Goal: Task Accomplishment & Management: Complete application form

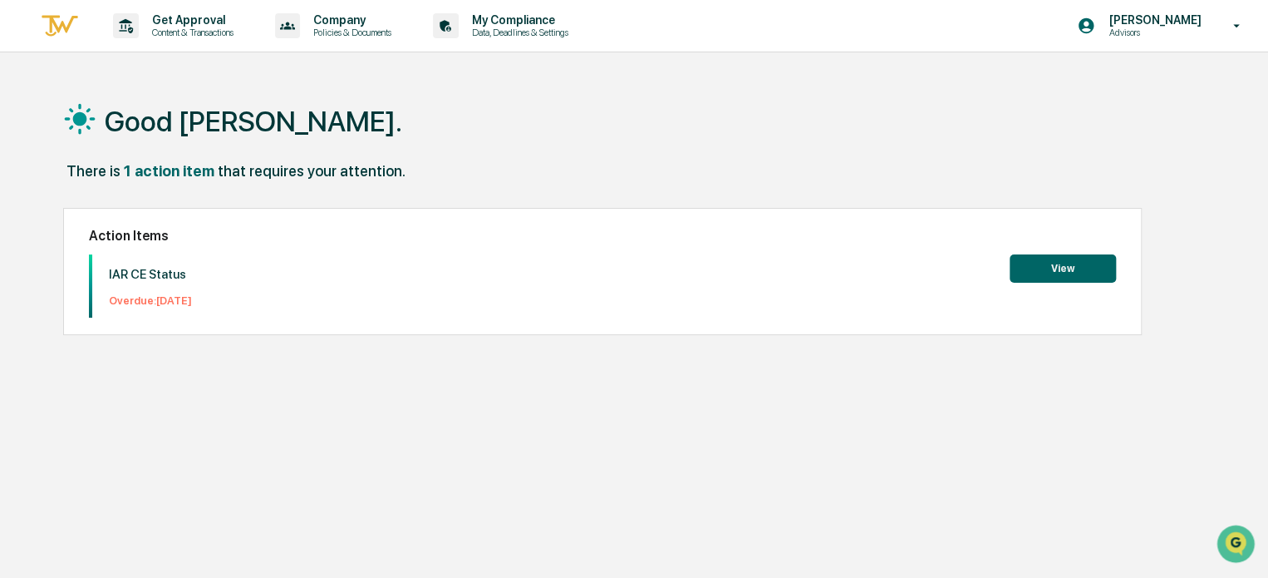
click at [1067, 268] on button "View" at bounding box center [1063, 268] width 106 height 28
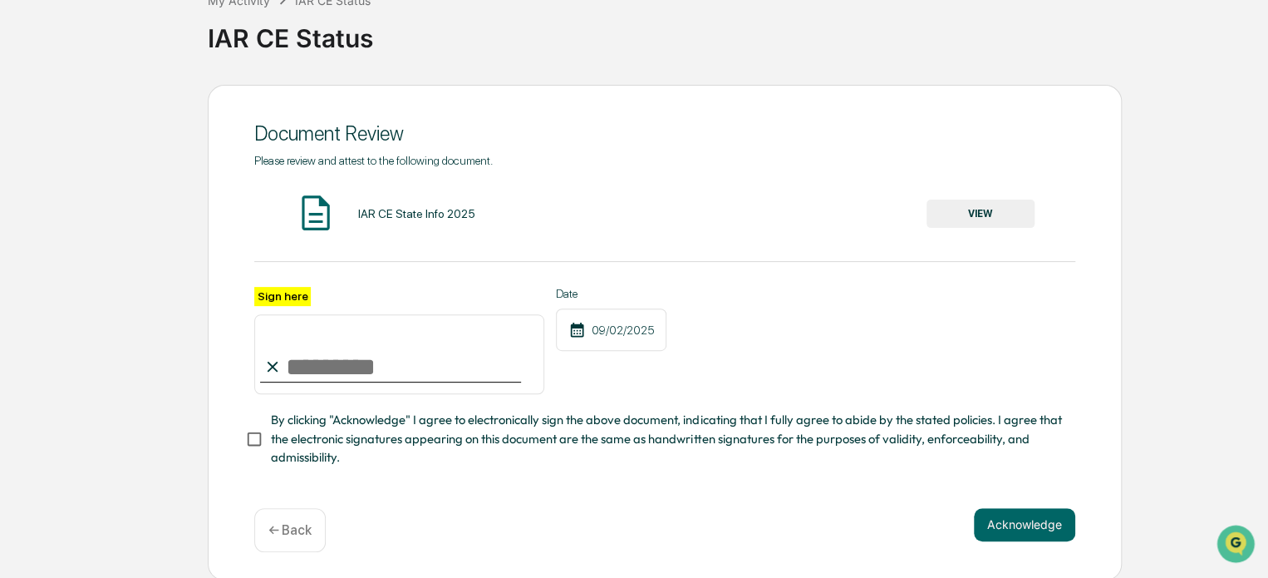
scroll to position [120, 0]
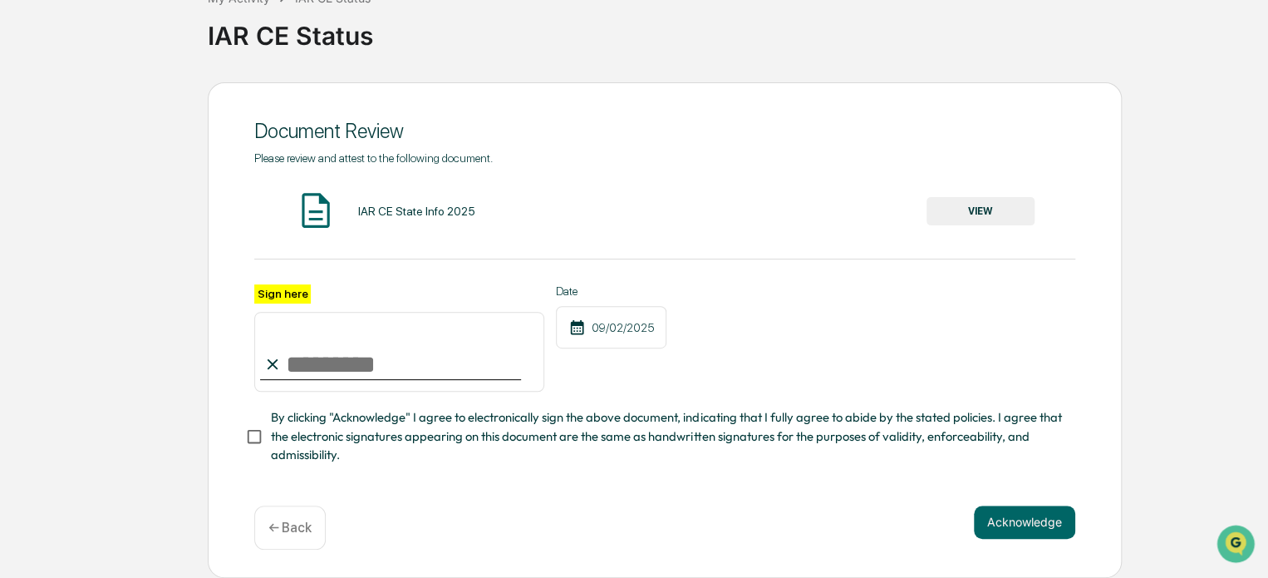
click at [322, 356] on input "Sign here" at bounding box center [399, 352] width 290 height 80
click at [156, 229] on div "Document Review Please review and attest to the following document. IAR CE Stat…" at bounding box center [633, 329] width 1251 height 495
click at [981, 208] on button "VIEW" at bounding box center [981, 211] width 108 height 28
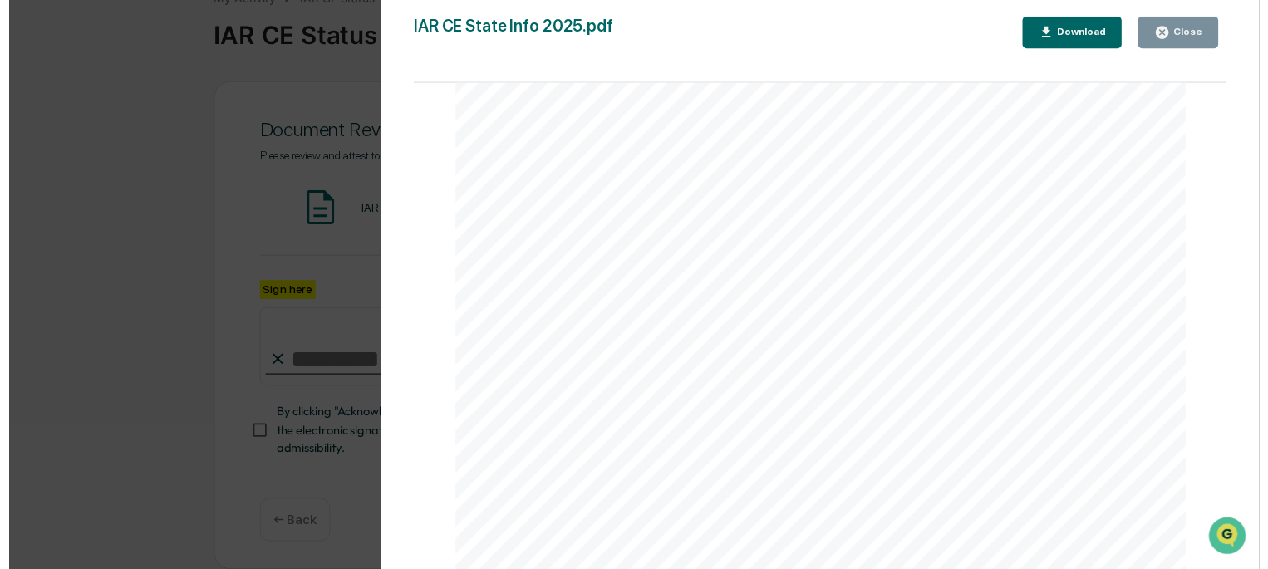
scroll to position [0, 0]
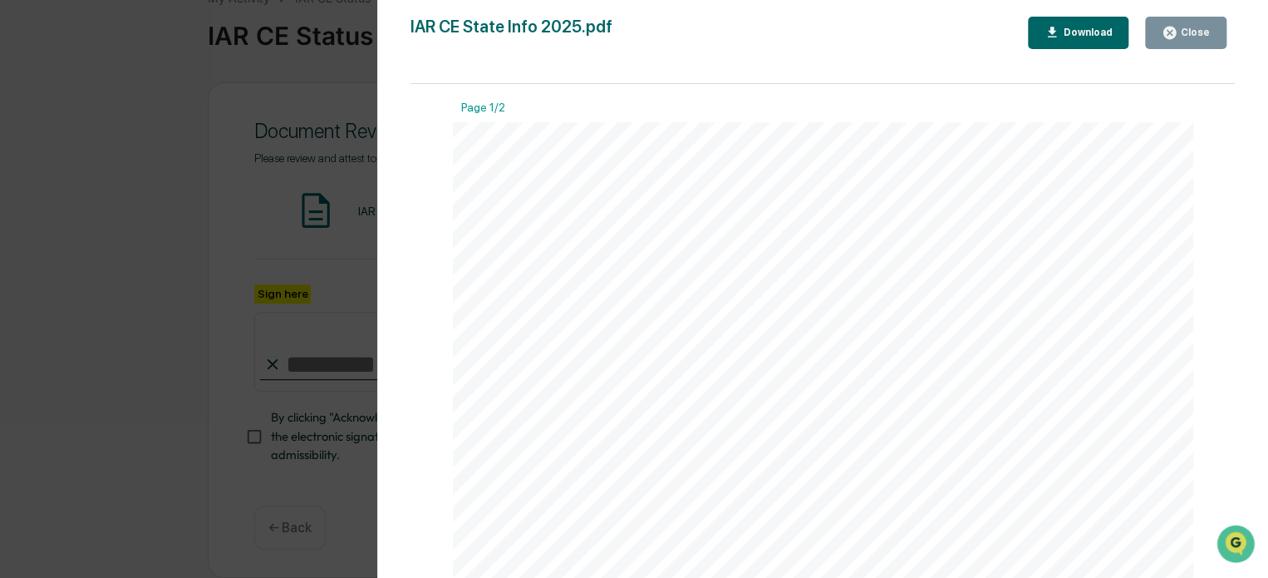
click at [1194, 26] on div "Close" at bounding box center [1186, 33] width 48 height 16
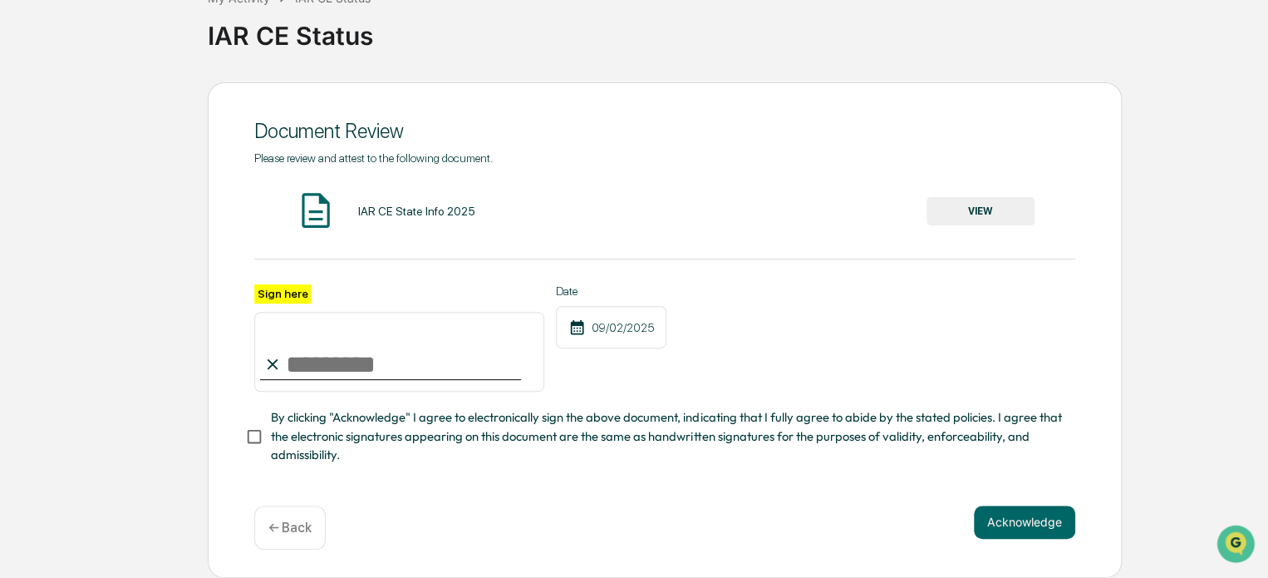
click at [341, 368] on input "Sign here" at bounding box center [399, 352] width 290 height 80
type input "**********"
click at [1021, 519] on button "Acknowledge" at bounding box center [1024, 521] width 101 height 33
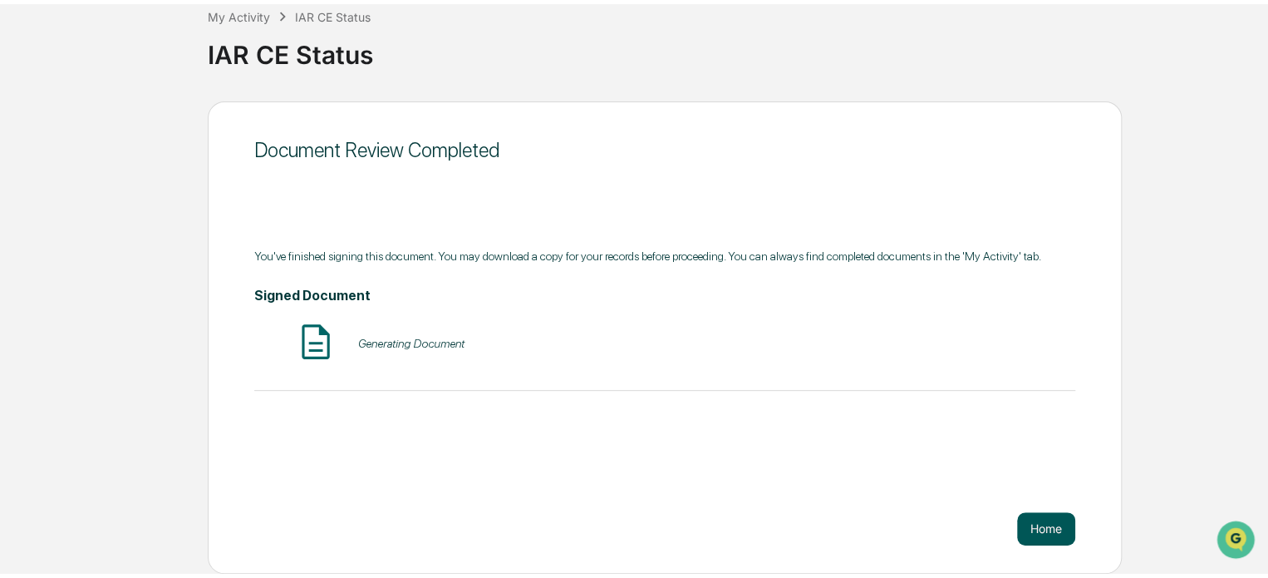
scroll to position [91, 0]
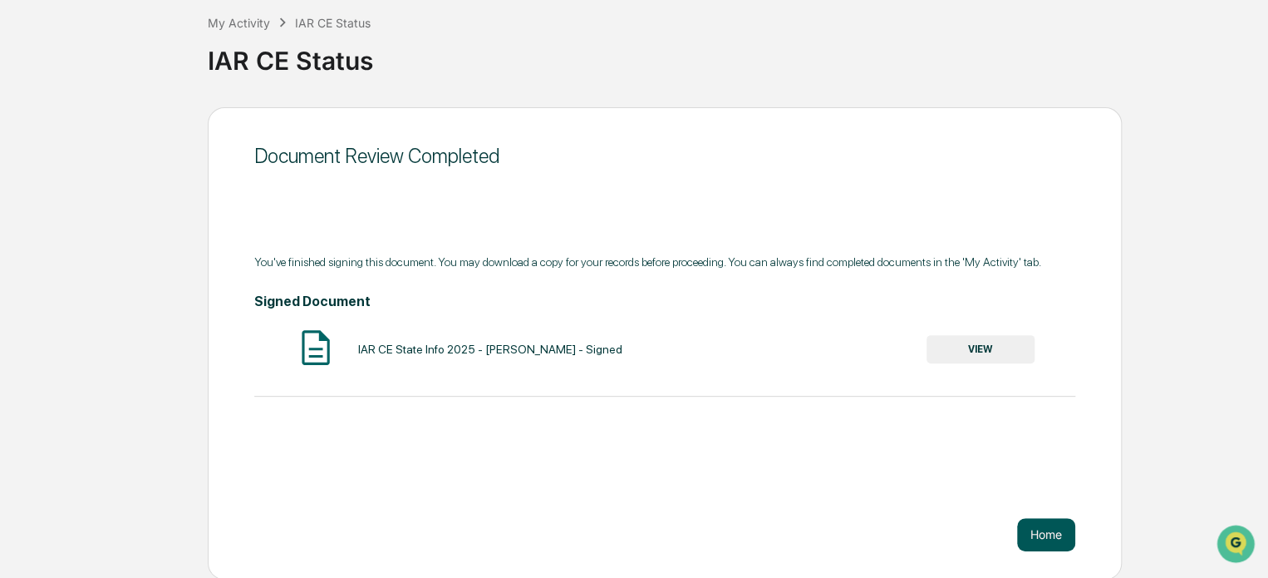
click at [1051, 538] on button "Home" at bounding box center [1046, 534] width 58 height 33
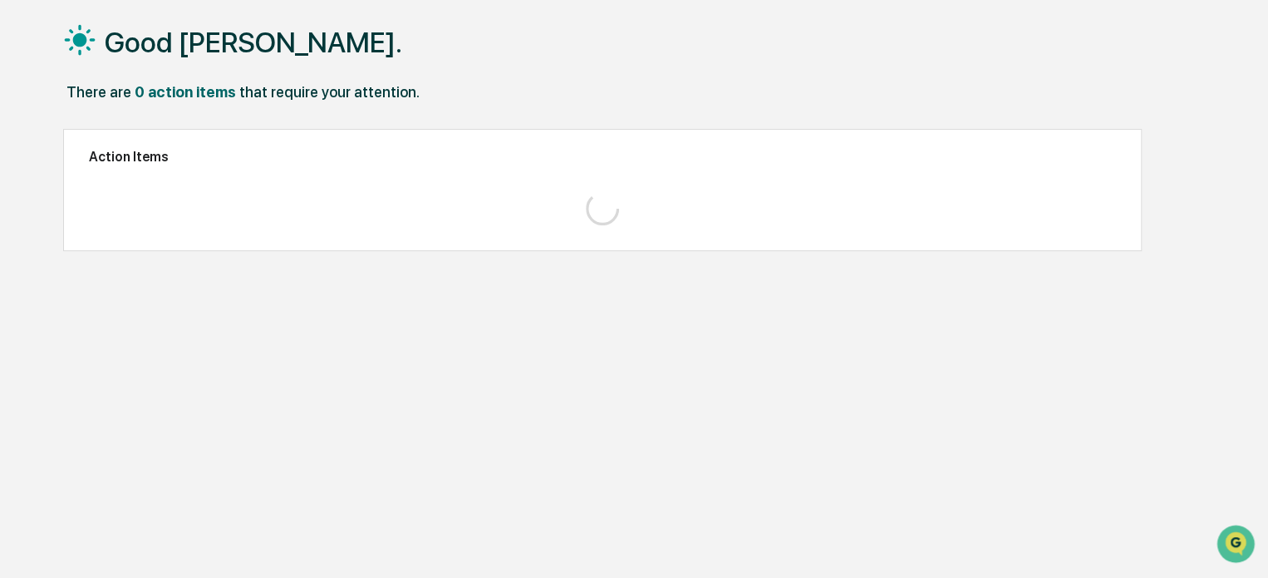
scroll to position [79, 0]
